Goal: Task Accomplishment & Management: Use online tool/utility

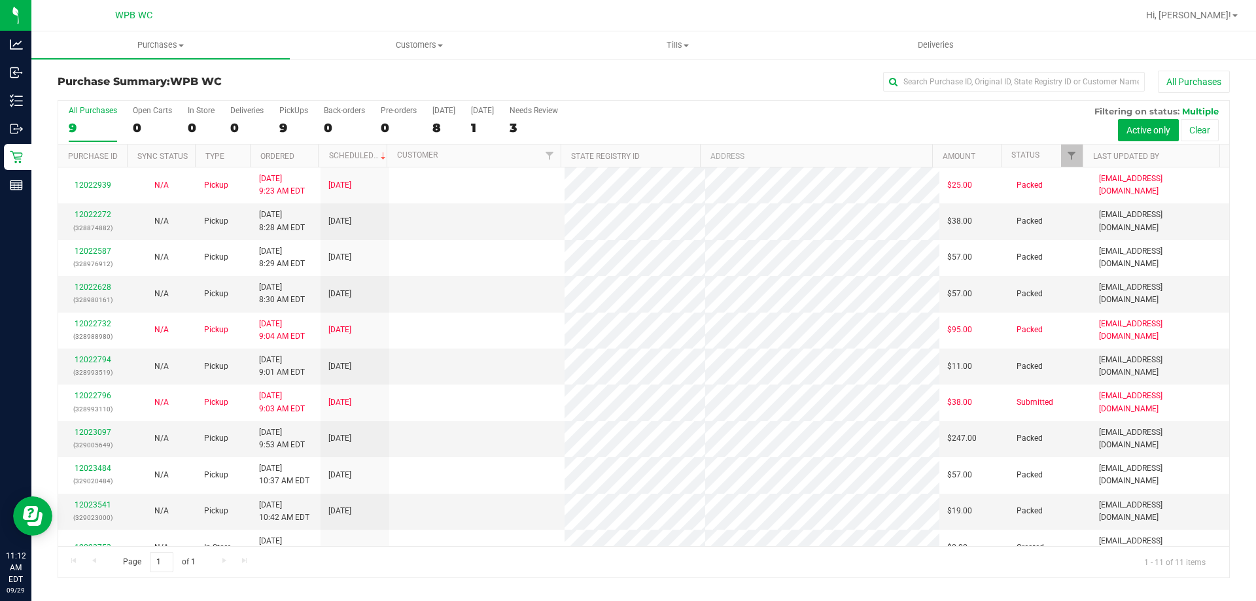
scroll to position [19, 0]
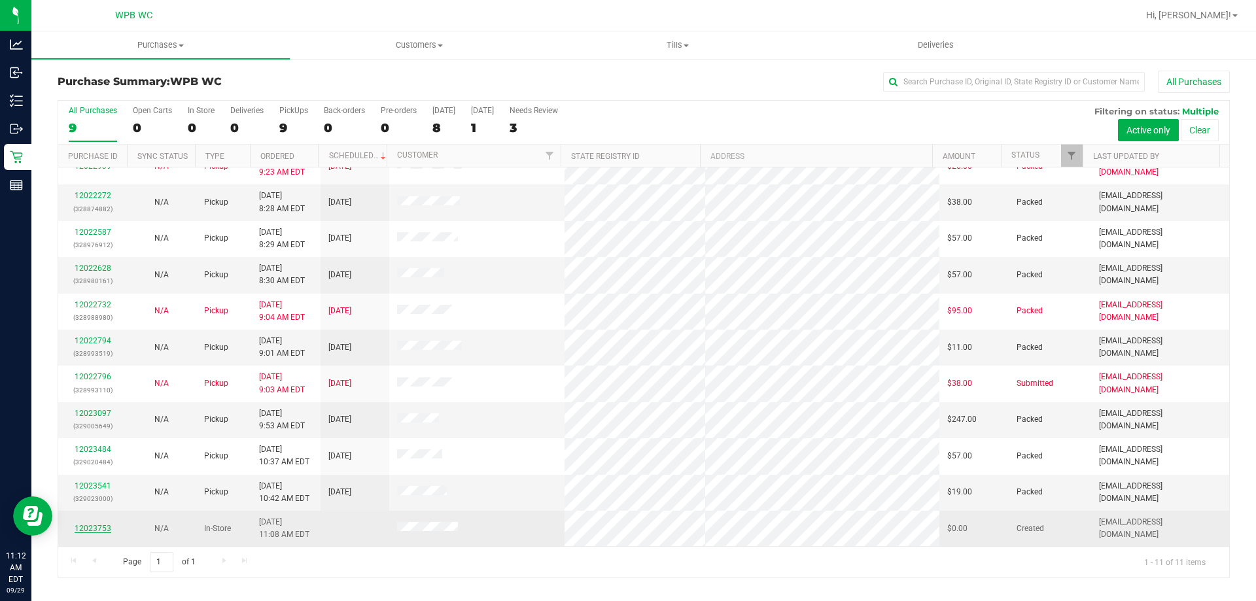
click at [101, 531] on link "12023753" at bounding box center [93, 528] width 37 height 9
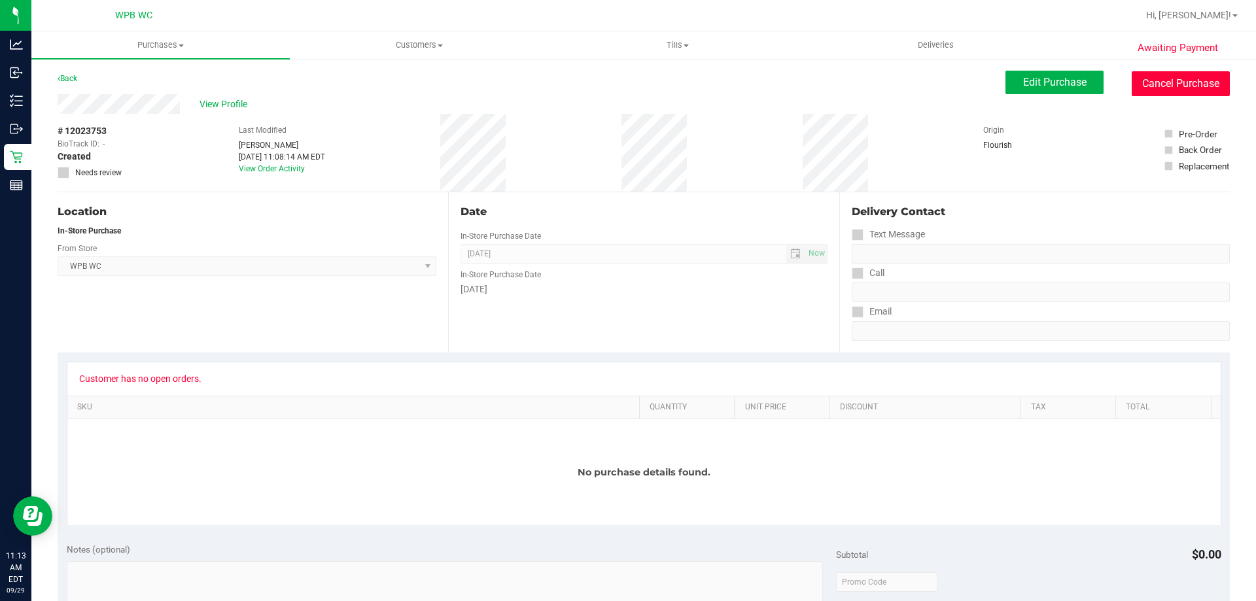
click at [1180, 74] on button "Cancel Purchase" at bounding box center [1181, 83] width 98 height 25
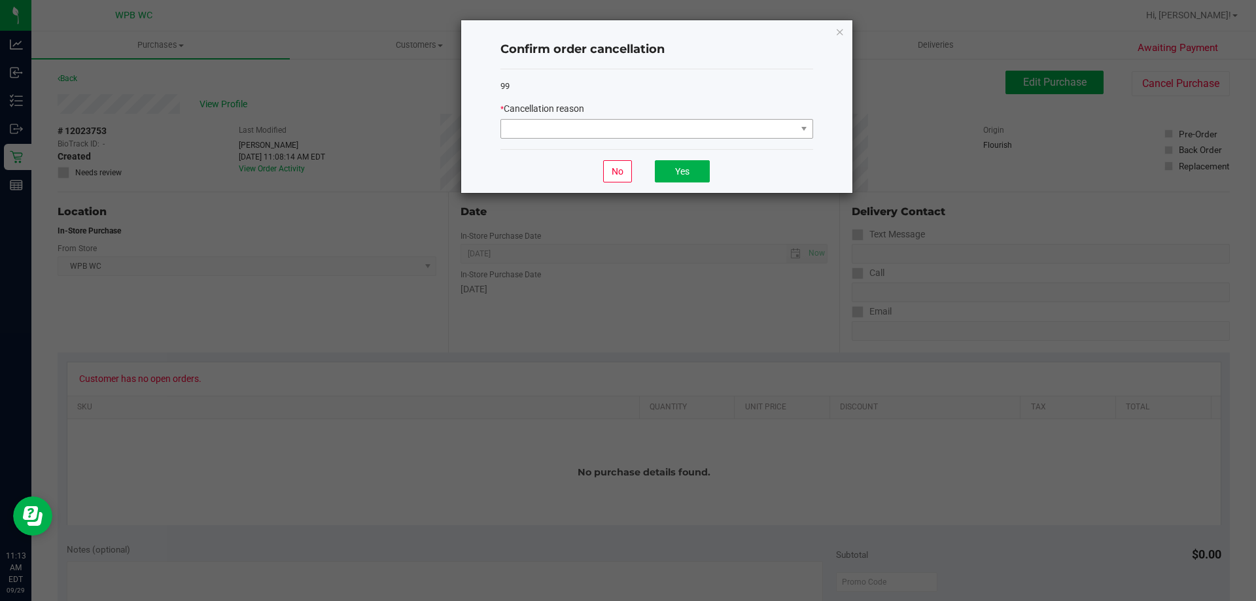
drag, startPoint x: 673, startPoint y: 113, endPoint x: 652, endPoint y: 125, distance: 24.9
click at [672, 113] on div "* Cancellation reason" at bounding box center [656, 109] width 313 height 14
click at [651, 125] on span at bounding box center [648, 129] width 295 height 18
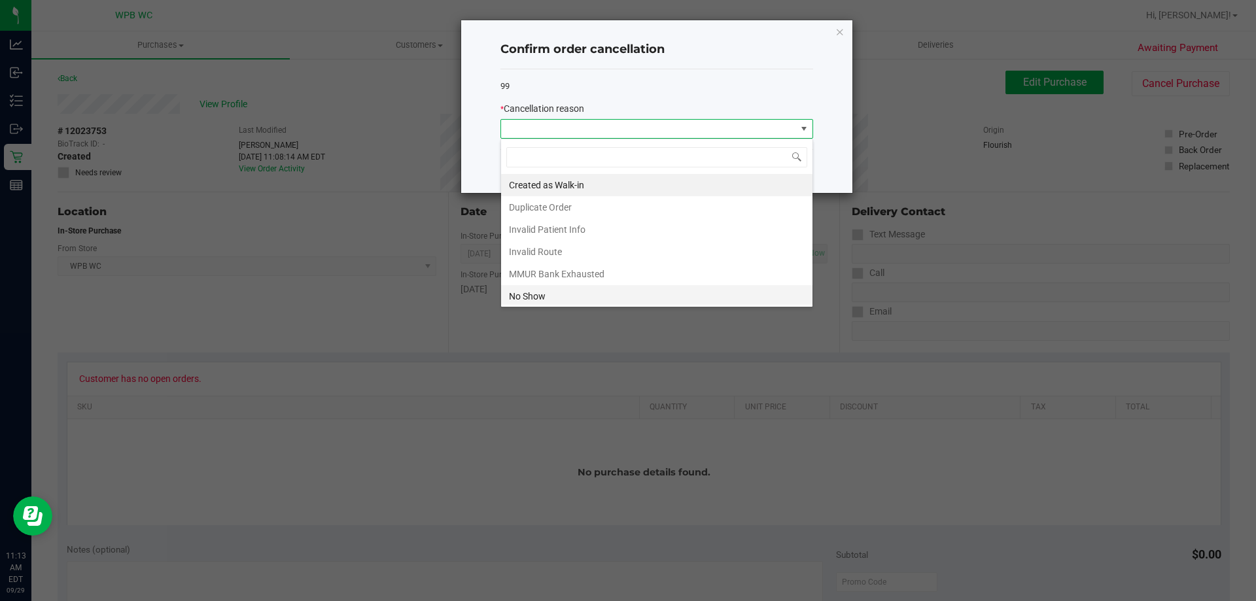
scroll to position [20, 313]
click at [614, 298] on li "No Show" at bounding box center [656, 296] width 311 height 22
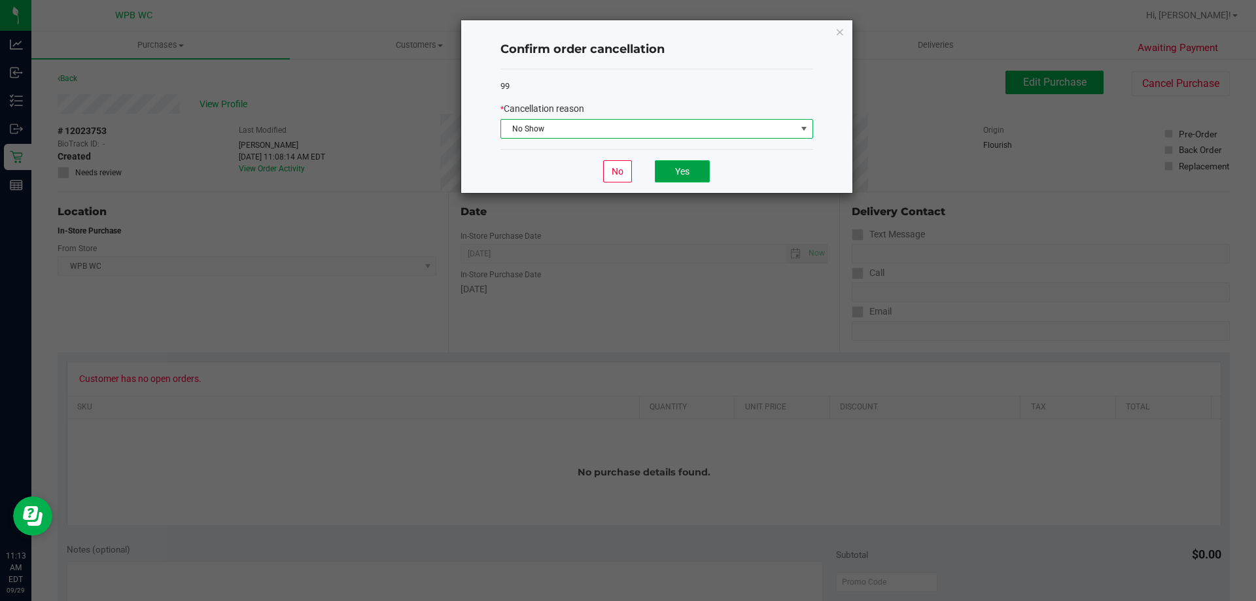
click at [669, 162] on button "Yes" at bounding box center [682, 171] width 55 height 22
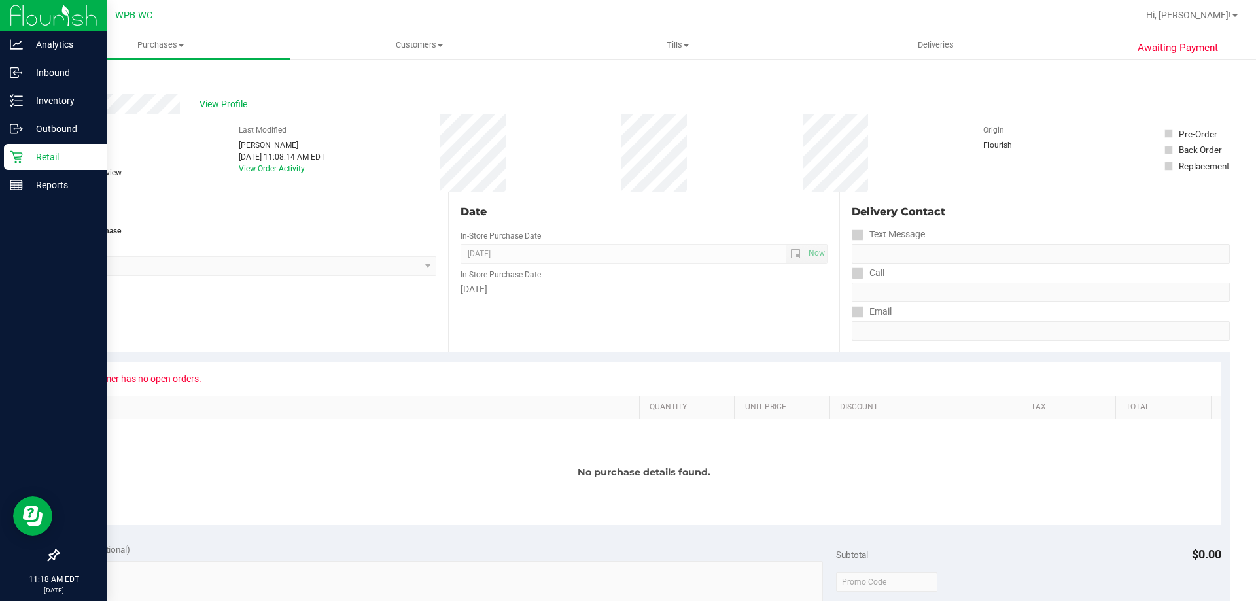
click at [19, 145] on div "Retail" at bounding box center [55, 157] width 103 height 26
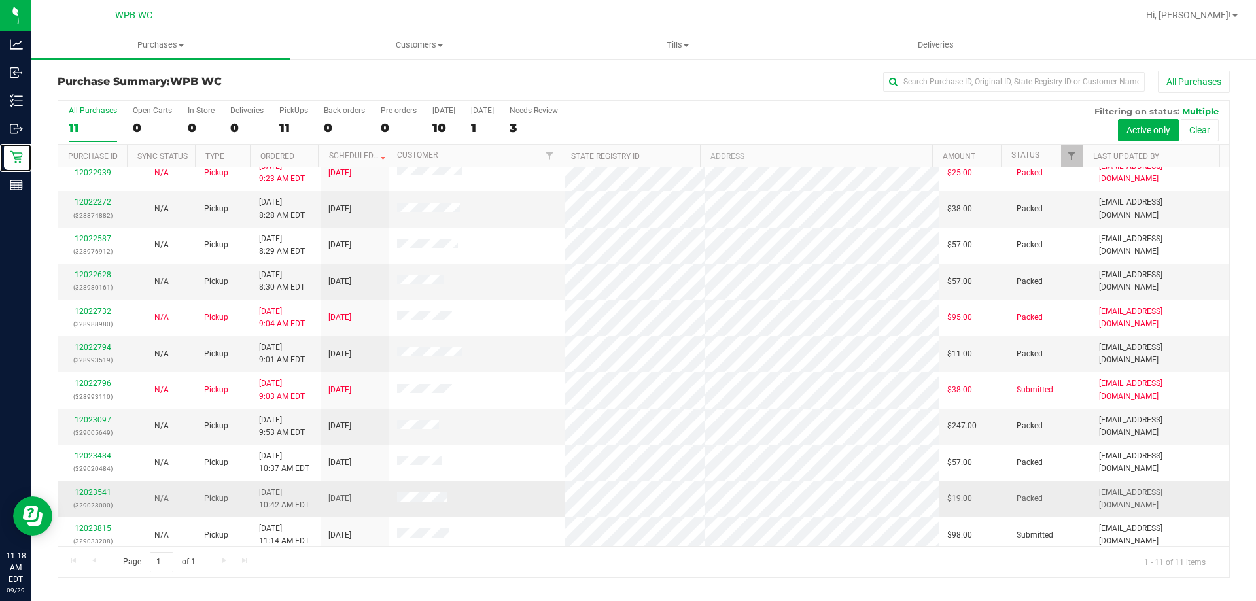
scroll to position [19, 0]
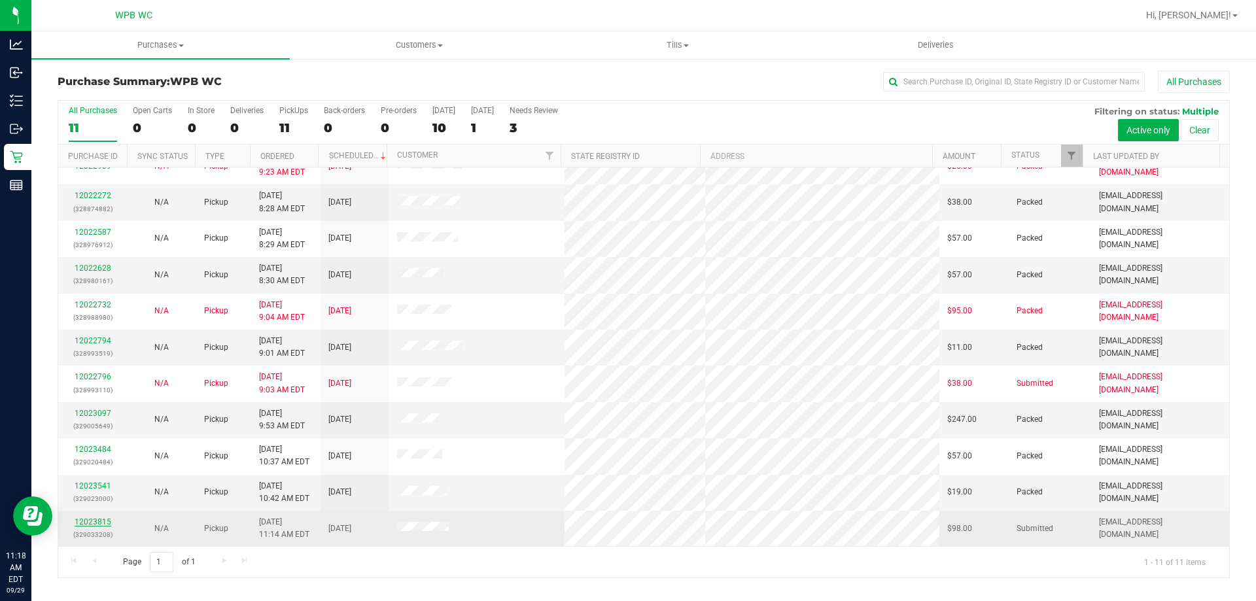
click at [80, 519] on link "12023815" at bounding box center [93, 521] width 37 height 9
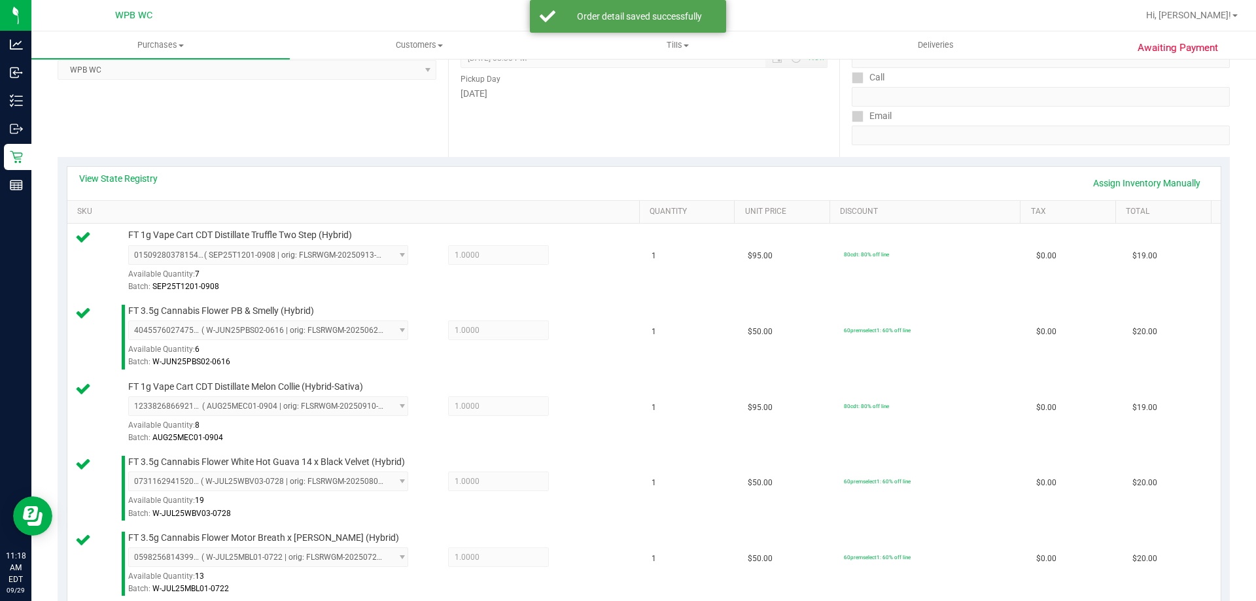
scroll to position [458, 0]
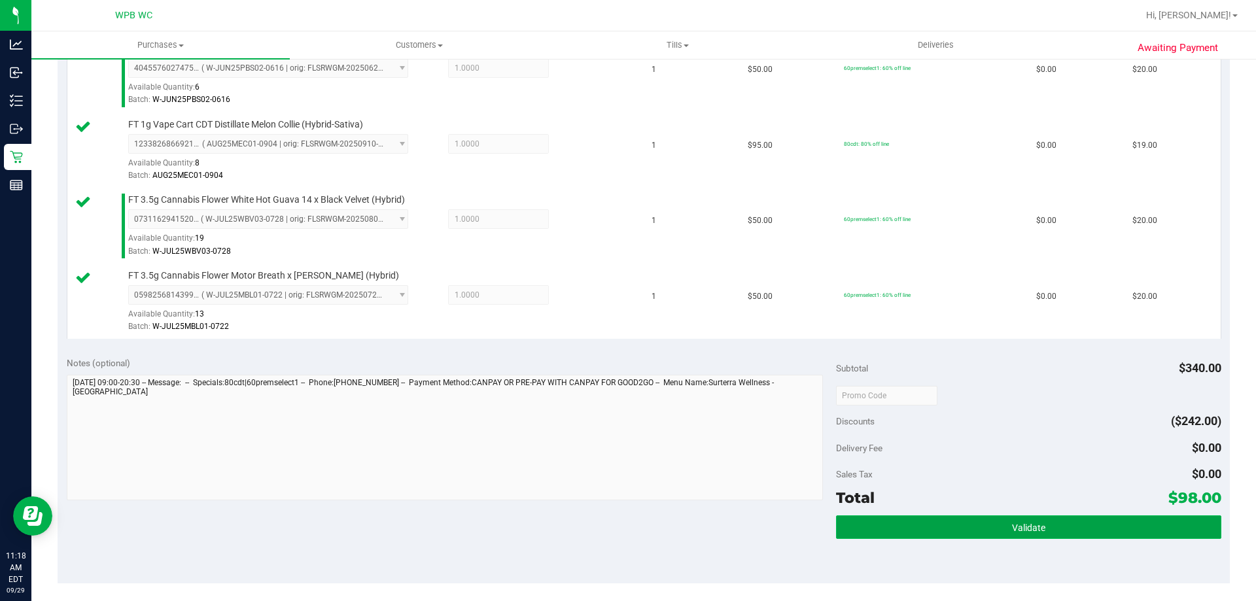
click at [1012, 524] on span "Validate" at bounding box center [1028, 528] width 33 height 10
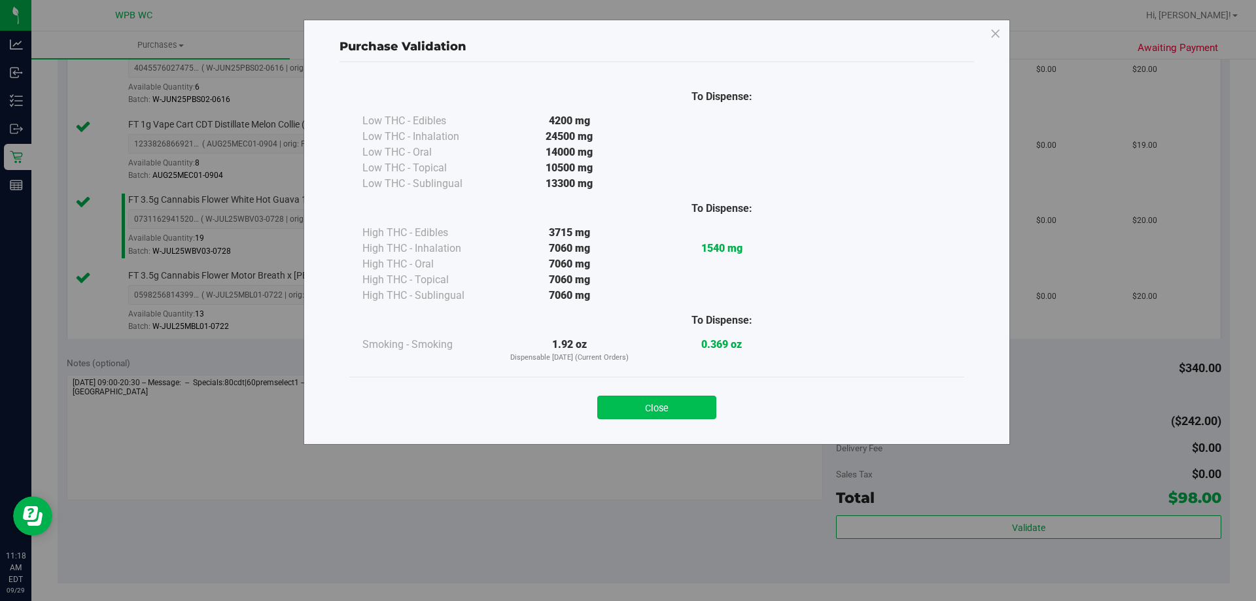
click at [671, 416] on button "Close" at bounding box center [656, 408] width 119 height 24
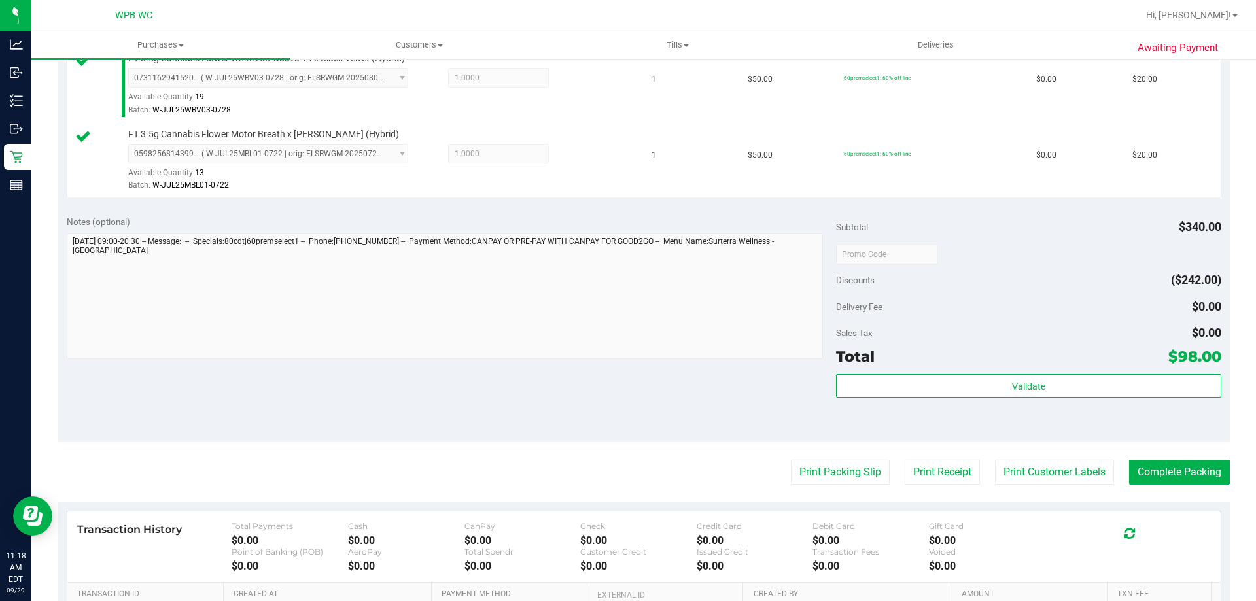
scroll to position [720, 0]
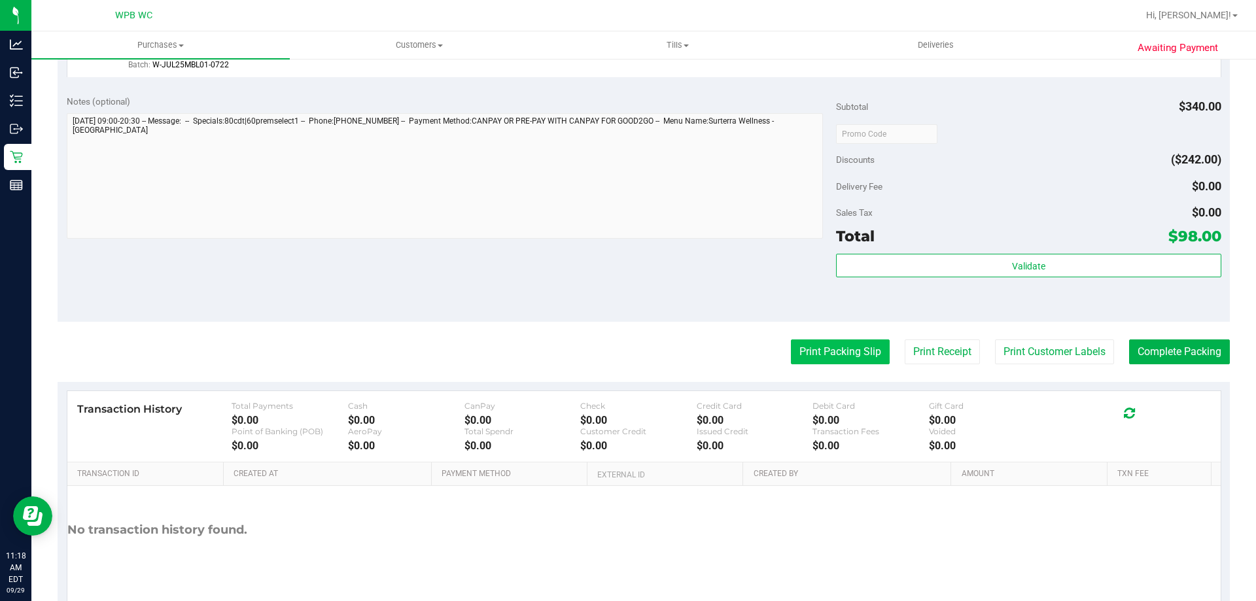
click at [834, 349] on button "Print Packing Slip" at bounding box center [840, 352] width 99 height 25
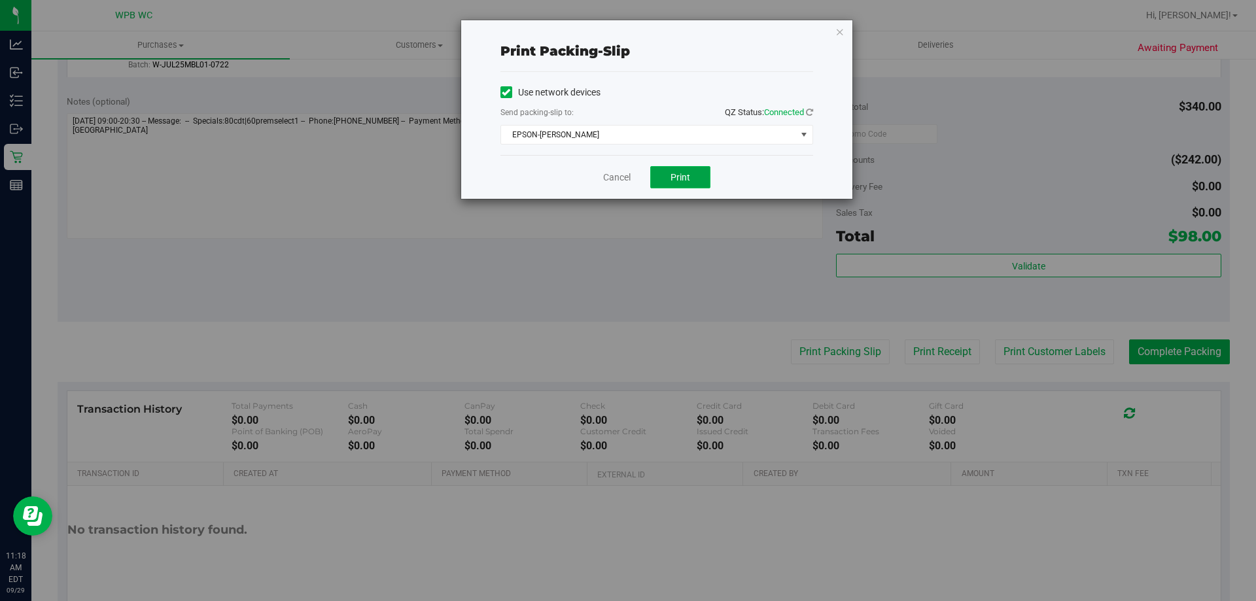
click at [669, 173] on button "Print" at bounding box center [680, 177] width 60 height 22
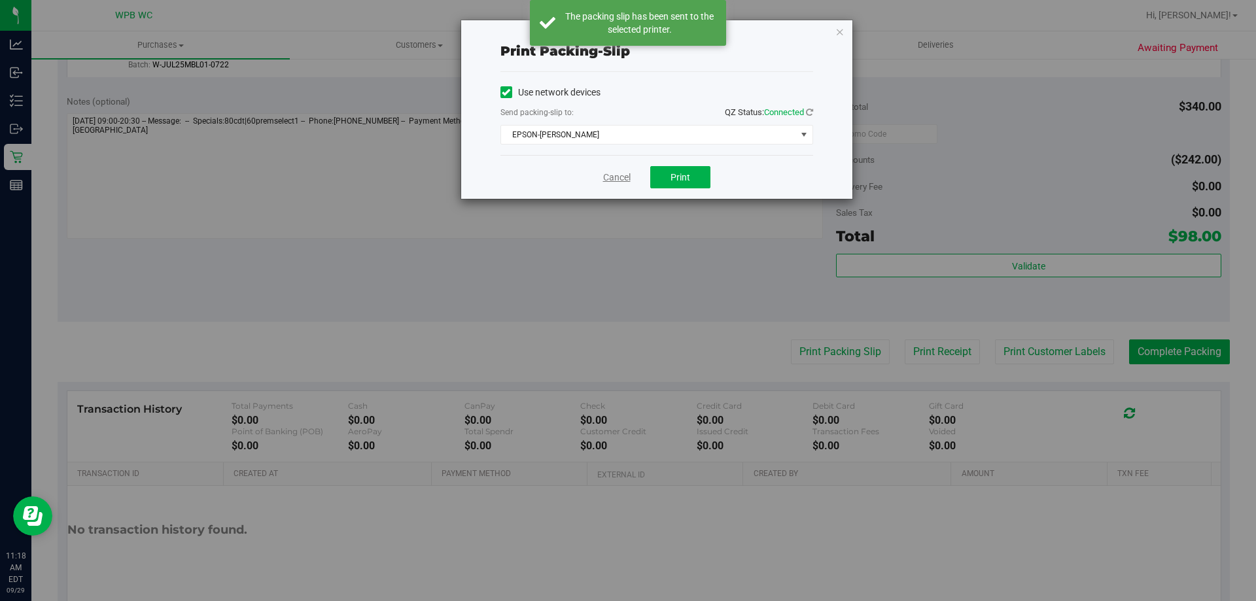
click at [616, 173] on link "Cancel" at bounding box center [616, 178] width 27 height 14
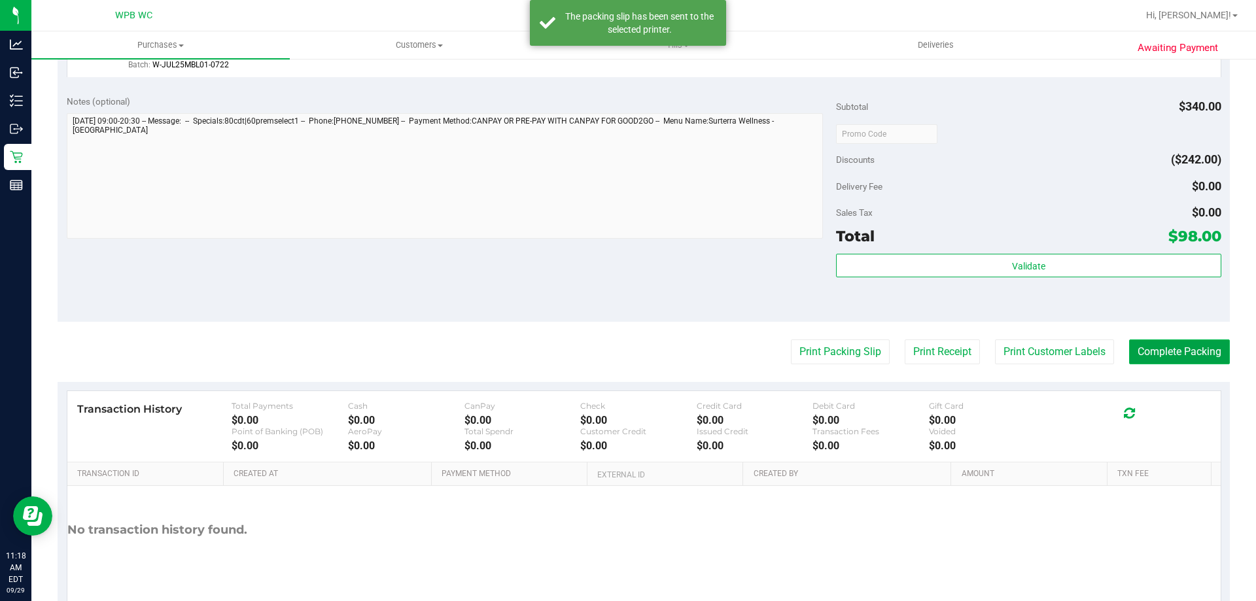
drag, startPoint x: 1186, startPoint y: 350, endPoint x: 1175, endPoint y: 361, distance: 15.7
click at [1182, 352] on button "Complete Packing" at bounding box center [1179, 352] width 101 height 25
